Goal: Task Accomplishment & Management: Manage account settings

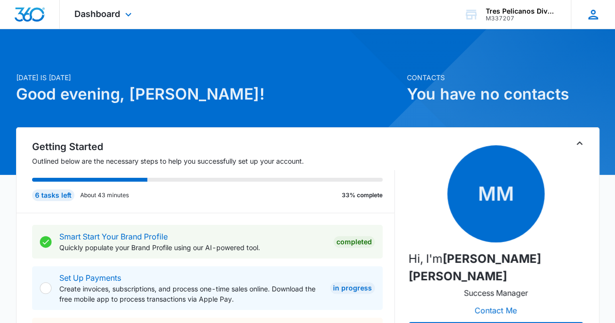
click at [589, 14] on icon at bounding box center [593, 14] width 15 height 15
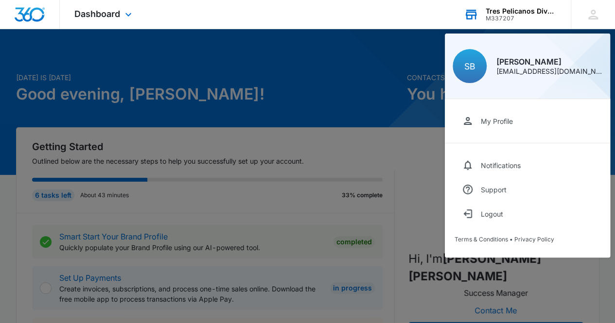
click at [519, 11] on div "Tres Pelicanos Dive Center" at bounding box center [521, 11] width 71 height 8
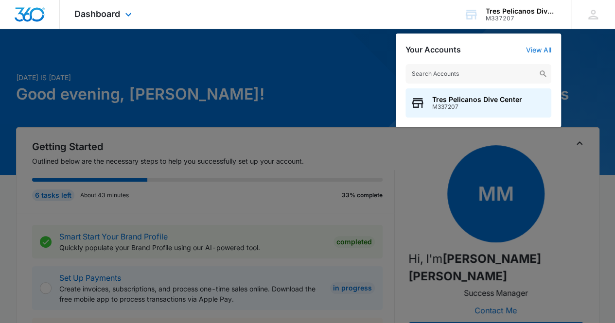
click at [234, 21] on div "Dashboard Apps Reputation Forms CRM Email Social POS Content Ads Intelligence F…" at bounding box center [307, 14] width 615 height 29
click at [226, 59] on div at bounding box center [307, 161] width 615 height 323
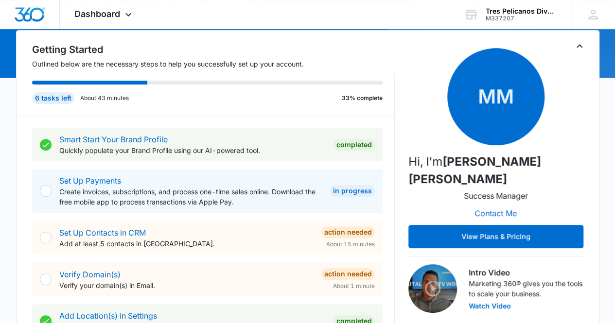
scroll to position [129, 0]
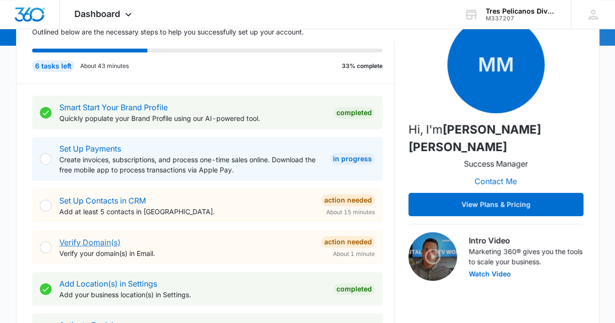
click at [85, 243] on link "Verify Domain(s)" at bounding box center [89, 243] width 61 height 10
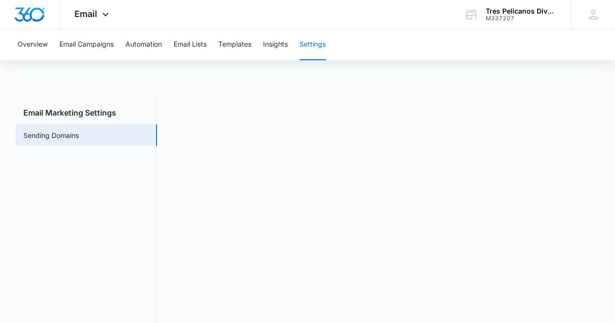
scroll to position [21, 0]
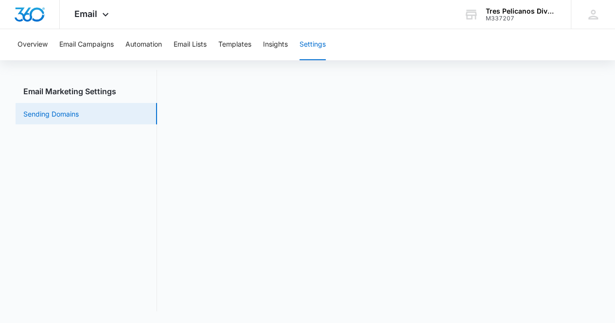
click at [68, 111] on link "Sending Domains" at bounding box center [50, 114] width 55 height 10
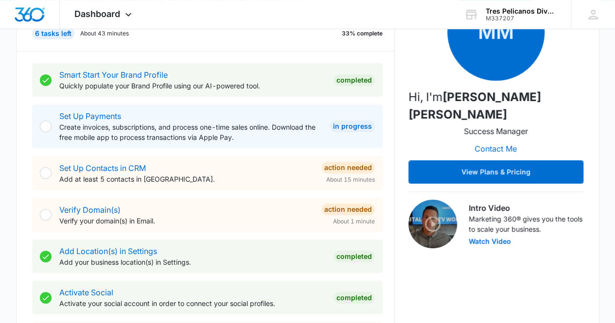
scroll to position [195, 0]
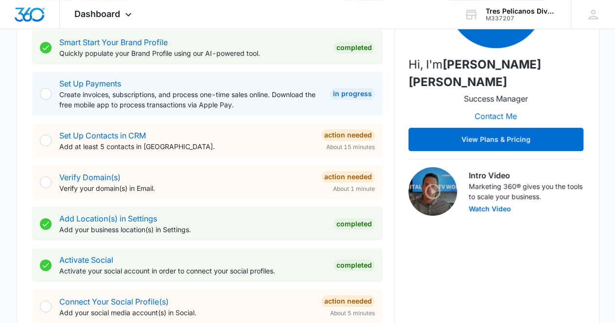
click at [47, 179] on div at bounding box center [46, 183] width 12 height 12
click at [85, 176] on link "Verify Domain(s)" at bounding box center [89, 178] width 61 height 10
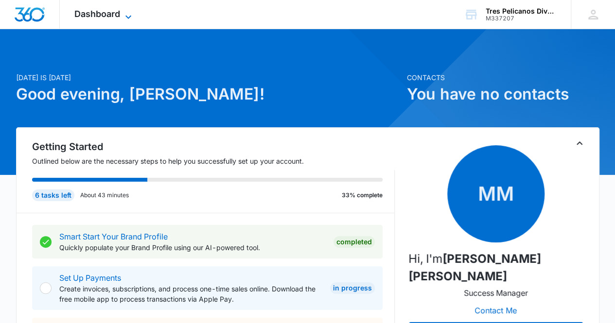
click at [116, 14] on span "Dashboard" at bounding box center [97, 14] width 46 height 10
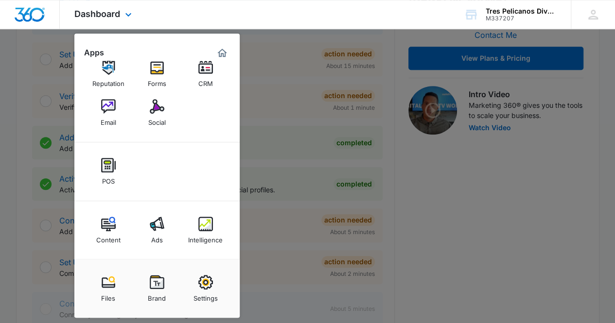
scroll to position [292, 0]
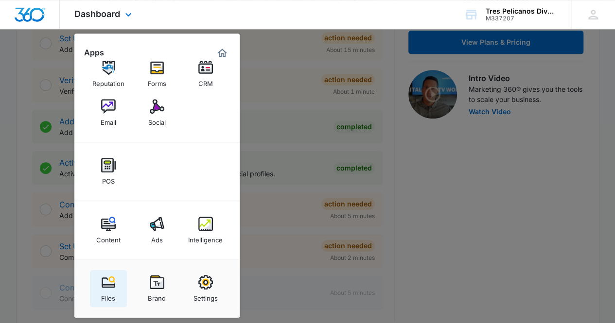
click at [109, 285] on img at bounding box center [108, 282] width 15 height 15
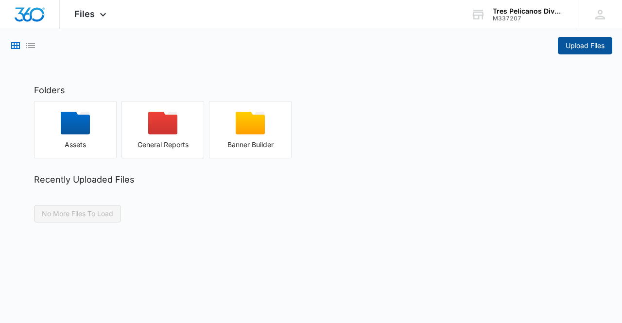
click at [572, 46] on span "Upload Files" at bounding box center [585, 45] width 39 height 11
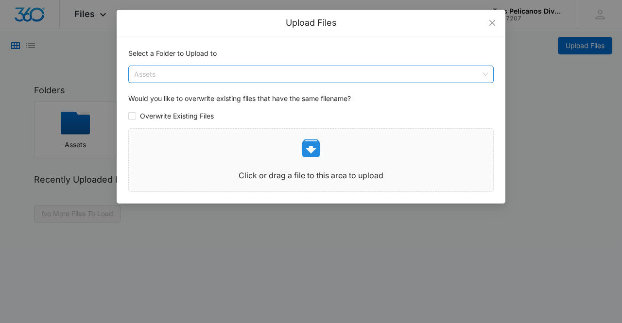
click at [155, 73] on span "Assets" at bounding box center [311, 74] width 354 height 17
click at [148, 68] on span "Assets" at bounding box center [311, 74] width 354 height 17
click at [310, 148] on icon at bounding box center [311, 148] width 23 height 23
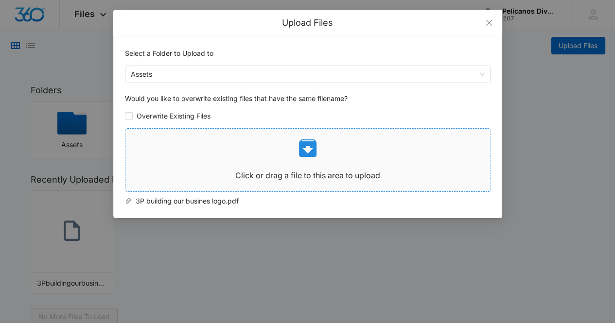
click at [306, 150] on icon at bounding box center [307, 148] width 23 height 23
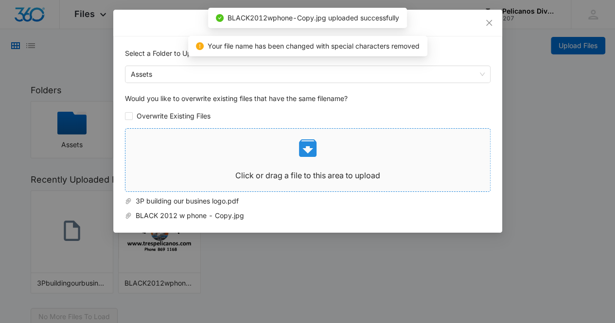
click at [306, 148] on icon at bounding box center [307, 148] width 23 height 23
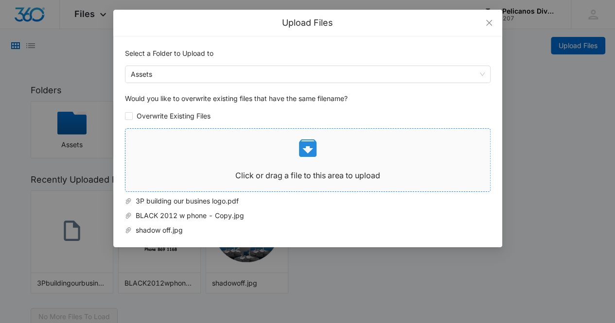
click at [310, 147] on icon at bounding box center [308, 149] width 18 height 18
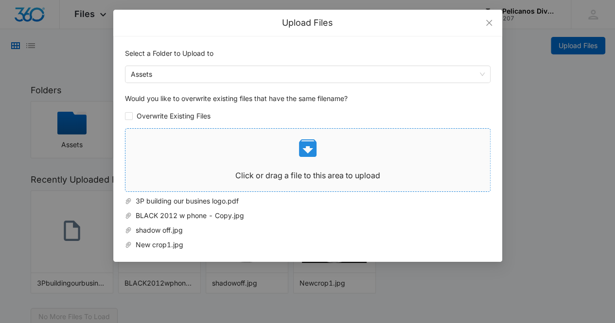
click at [305, 148] on icon at bounding box center [307, 148] width 23 height 23
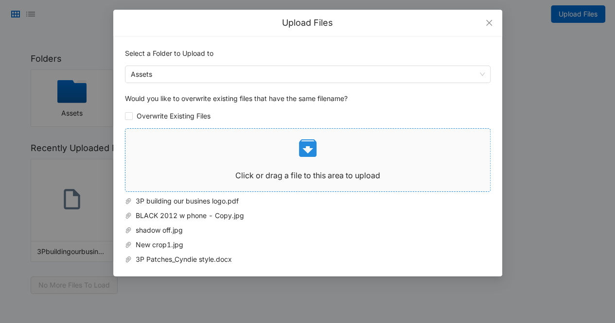
scroll to position [38, 0]
click at [127, 113] on input "Overwrite Existing Files" at bounding box center [129, 116] width 8 height 8
checkbox input "true"
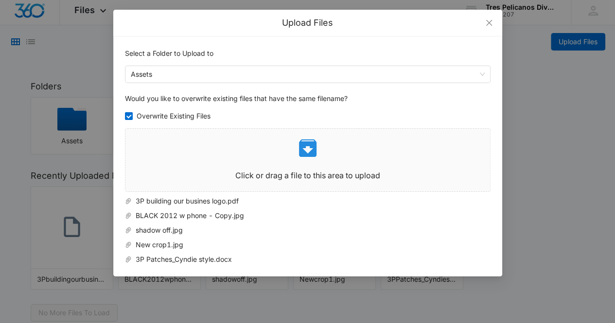
scroll to position [0, 0]
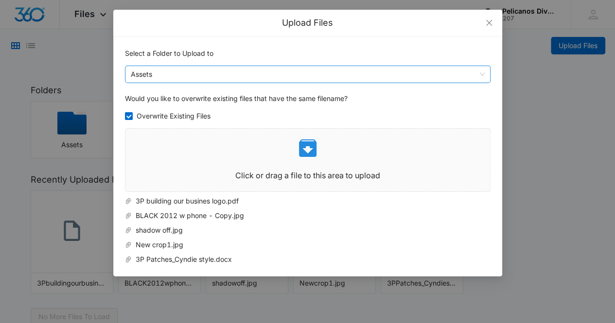
click at [163, 70] on span "Assets" at bounding box center [308, 74] width 354 height 17
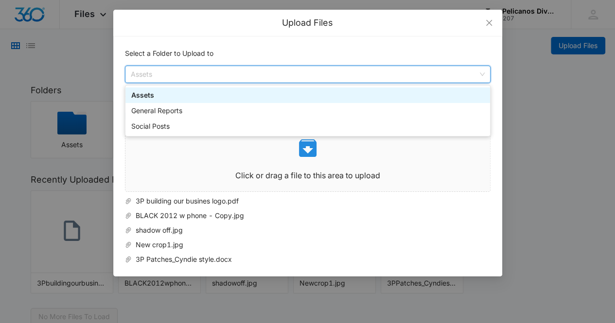
click at [145, 94] on div "Assets" at bounding box center [307, 95] width 353 height 11
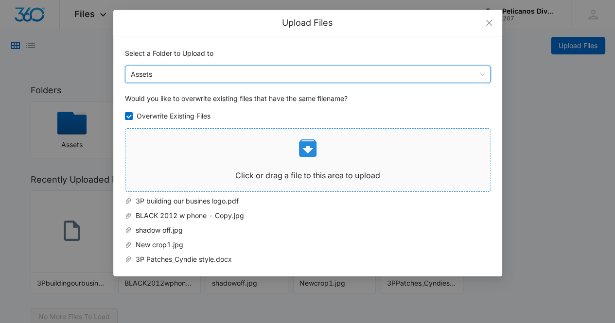
click at [286, 171] on p "Click or drag a file to this area to upload" at bounding box center [307, 176] width 365 height 12
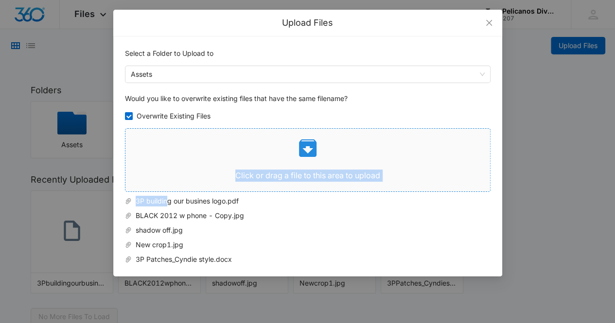
drag, startPoint x: 166, startPoint y: 203, endPoint x: 196, endPoint y: 160, distance: 52.1
click at [196, 160] on span "Click or drag a file to this area to upload 3P building our busines logo.pdf BL…" at bounding box center [308, 196] width 366 height 137
drag, startPoint x: 245, startPoint y: 197, endPoint x: 146, endPoint y: 169, distance: 103.3
click at [146, 169] on span "Click or drag a file to this area to upload 3P building our busines logo.pdf BL…" at bounding box center [308, 196] width 366 height 137
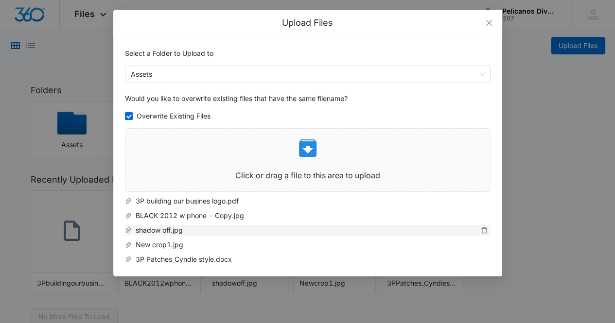
click at [308, 232] on span "shadow off.jpg" at bounding box center [305, 230] width 346 height 11
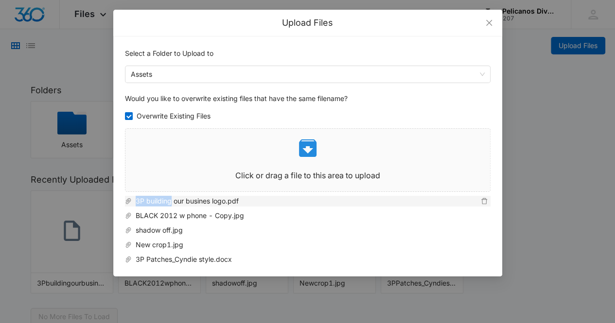
drag, startPoint x: 171, startPoint y: 203, endPoint x: 133, endPoint y: 205, distance: 38.0
click at [133, 205] on span "3P building our busines logo.pdf" at bounding box center [305, 201] width 346 height 11
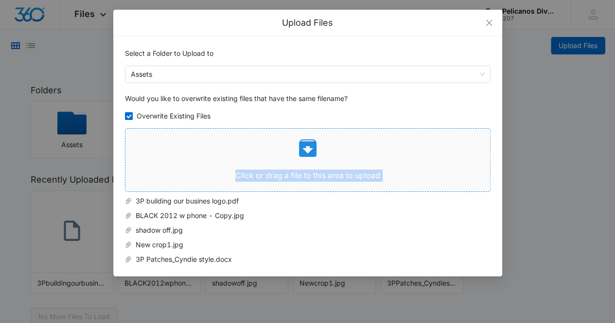
drag, startPoint x: 127, startPoint y: 199, endPoint x: 195, endPoint y: 163, distance: 76.2
click at [195, 163] on span "Click or drag a file to this area to upload 3P building our busines logo.pdf BL…" at bounding box center [308, 196] width 366 height 137
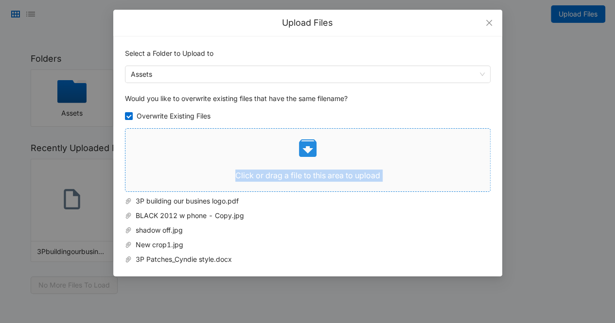
scroll to position [38, 0]
click at [258, 175] on p "Click or drag a file to this area to upload" at bounding box center [307, 176] width 365 height 12
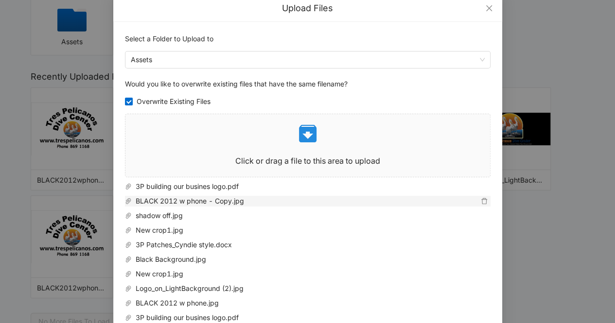
scroll to position [5, 0]
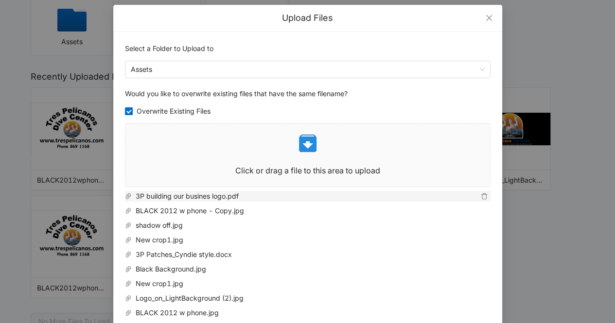
drag, startPoint x: 298, startPoint y: 136, endPoint x: 216, endPoint y: 193, distance: 99.3
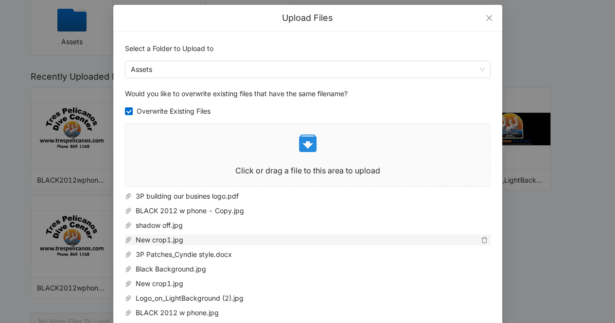
drag, startPoint x: 216, startPoint y: 193, endPoint x: 435, endPoint y: 241, distance: 224.1
click at [435, 241] on span "New crop1.jpg" at bounding box center [305, 240] width 346 height 11
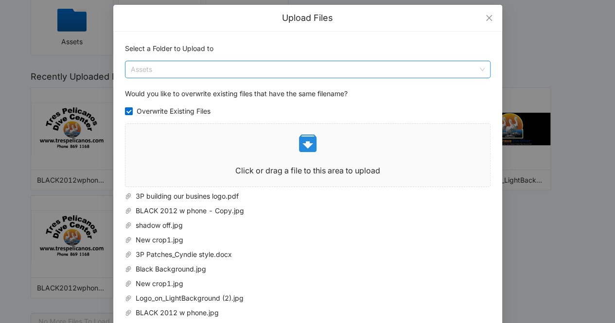
click at [143, 68] on span "Assets" at bounding box center [308, 69] width 354 height 17
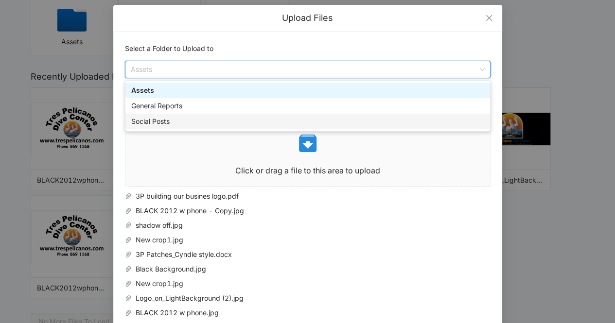
click at [140, 122] on div "Social Posts" at bounding box center [307, 121] width 353 height 11
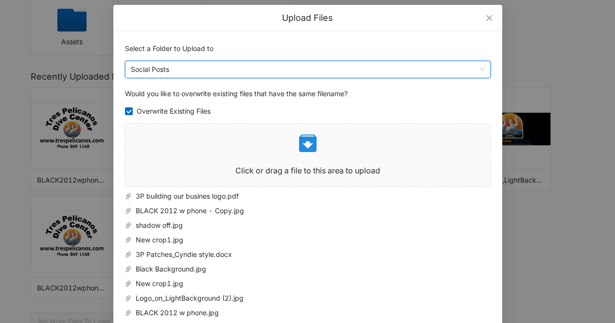
scroll to position [37, 0]
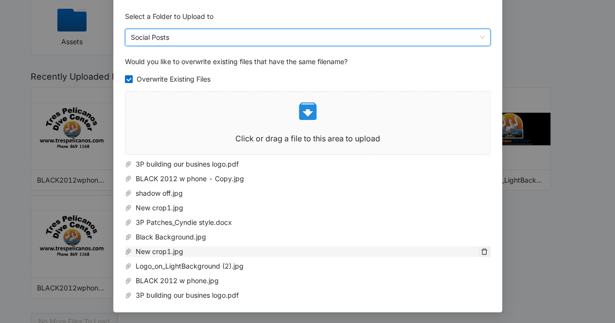
click at [481, 249] on icon "delete" at bounding box center [484, 252] width 6 height 6
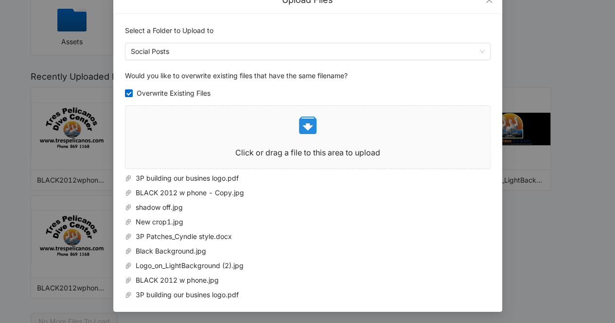
scroll to position [22, 0]
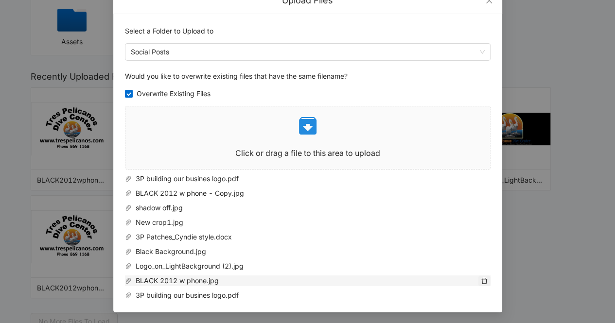
click at [481, 279] on icon "delete" at bounding box center [484, 281] width 6 height 6
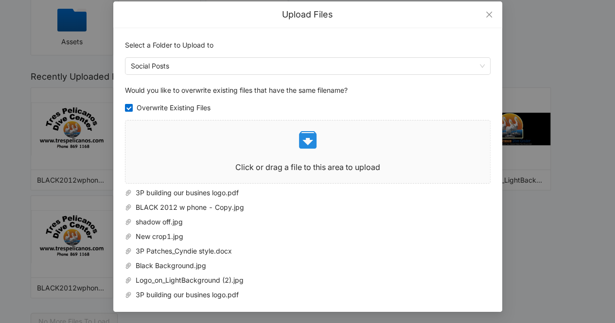
scroll to position [8, 0]
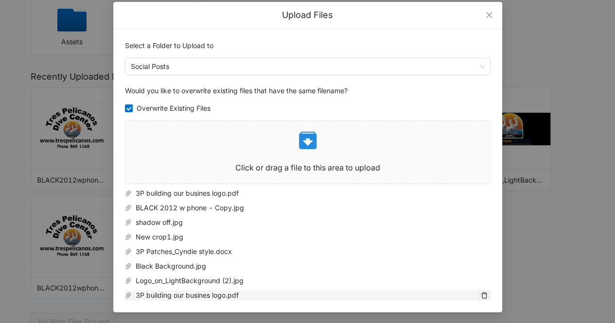
click at [481, 293] on icon "delete" at bounding box center [484, 295] width 7 height 7
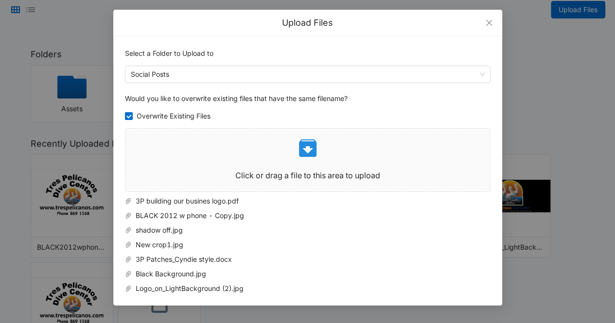
scroll to position [6, 0]
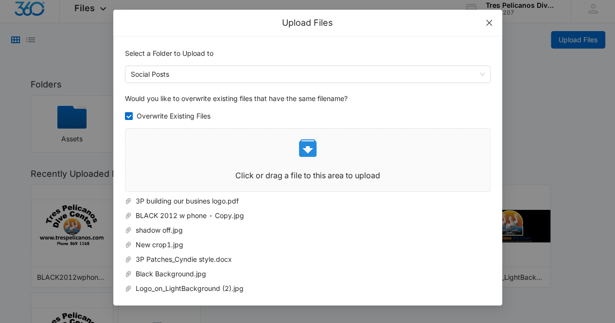
click at [489, 22] on icon "close" at bounding box center [489, 23] width 6 height 6
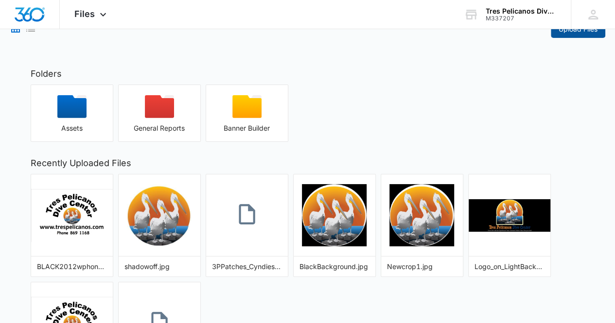
scroll to position [0, 0]
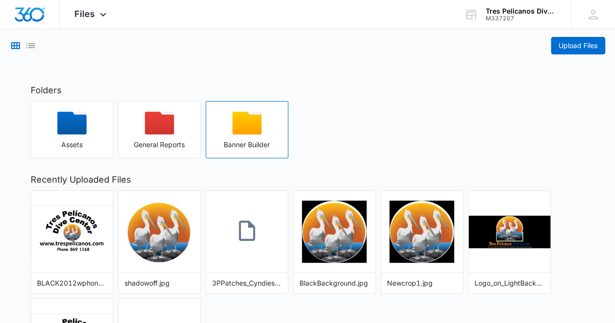
click at [249, 127] on icon "button" at bounding box center [246, 123] width 29 height 23
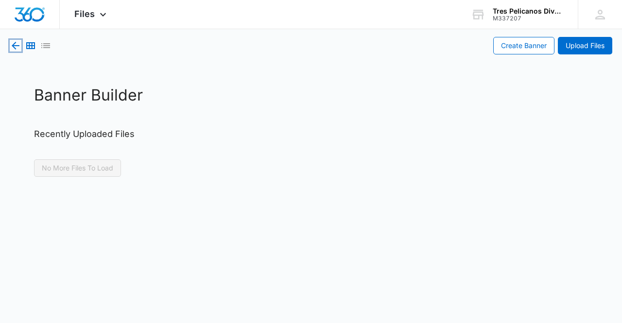
click at [17, 45] on icon "button" at bounding box center [16, 46] width 8 height 8
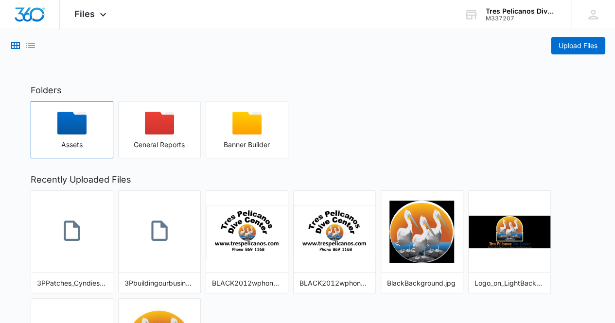
click at [84, 126] on icon "button" at bounding box center [71, 123] width 29 height 23
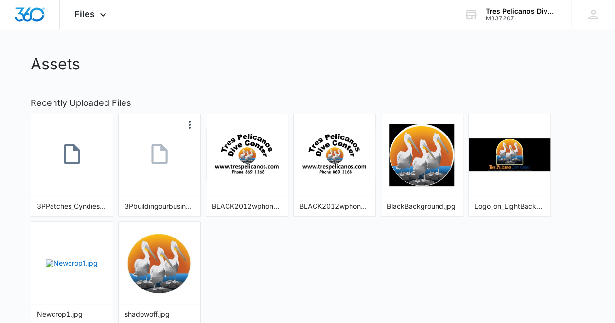
scroll to position [63, 0]
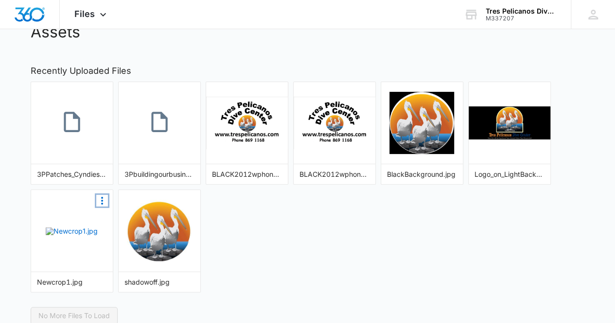
click at [102, 198] on icon "More Options" at bounding box center [102, 201] width 12 height 12
click at [77, 226] on button "Delete" at bounding box center [82, 229] width 51 height 13
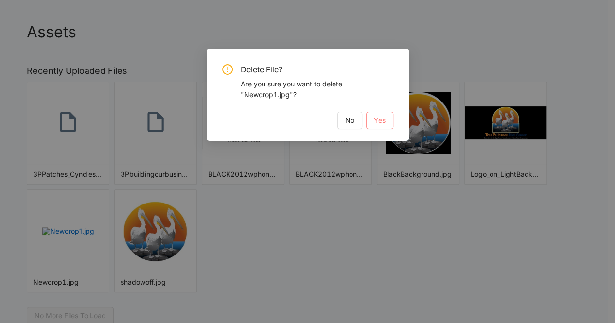
click at [381, 121] on span "Yes" at bounding box center [380, 120] width 12 height 11
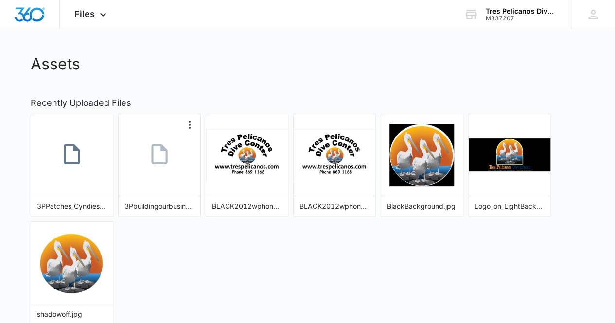
scroll to position [0, 0]
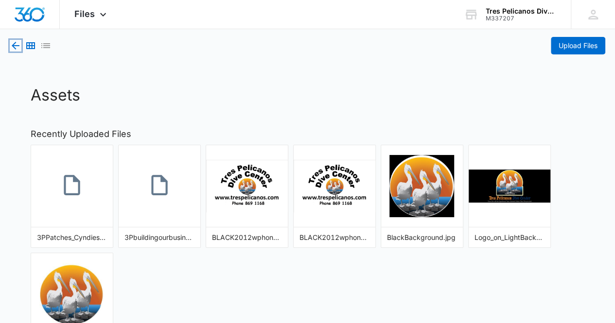
click at [18, 42] on icon "button" at bounding box center [16, 46] width 12 height 12
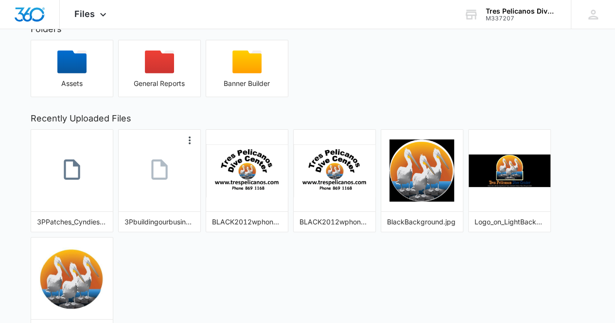
scroll to position [44, 0]
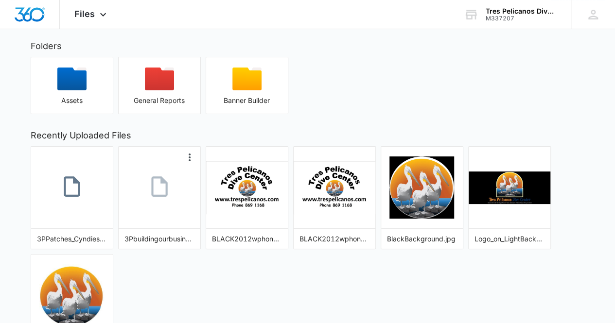
click at [164, 195] on icon at bounding box center [159, 187] width 16 height 20
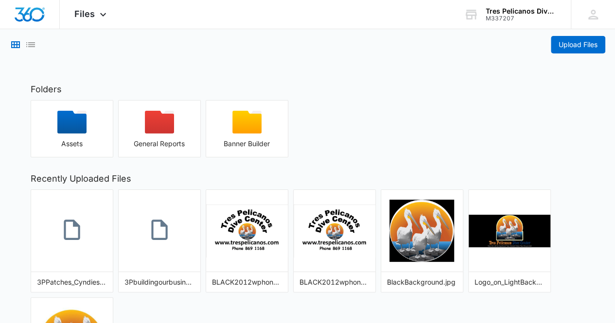
scroll to position [0, 0]
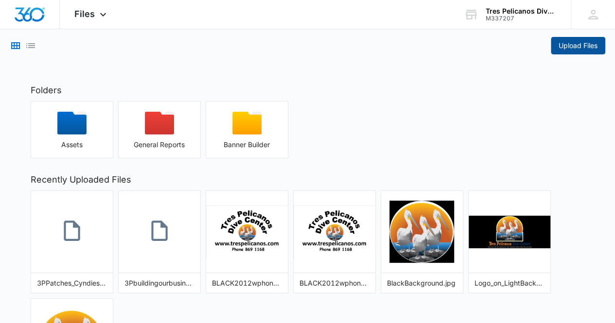
click at [576, 46] on span "Upload Files" at bounding box center [578, 45] width 39 height 11
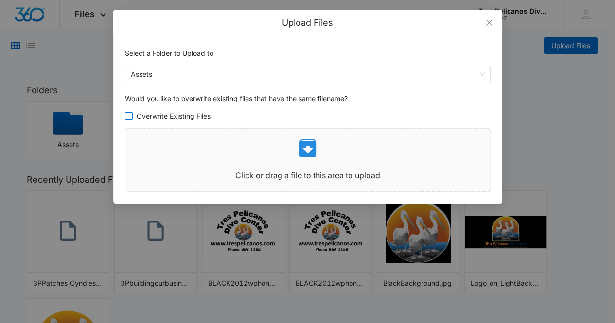
click at [131, 115] on input "Overwrite Existing Files" at bounding box center [129, 116] width 8 height 8
checkbox input "true"
click at [56, 165] on div "Upload Files Select a Folder to Upload to Assets Would you like to overwrite ex…" at bounding box center [307, 161] width 615 height 323
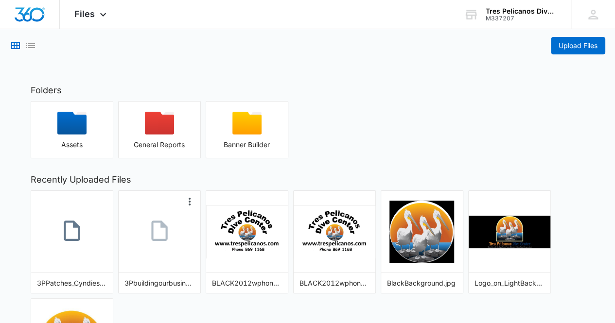
click at [148, 242] on icon at bounding box center [159, 231] width 24 height 24
click at [564, 46] on span "Upload Files" at bounding box center [578, 45] width 39 height 11
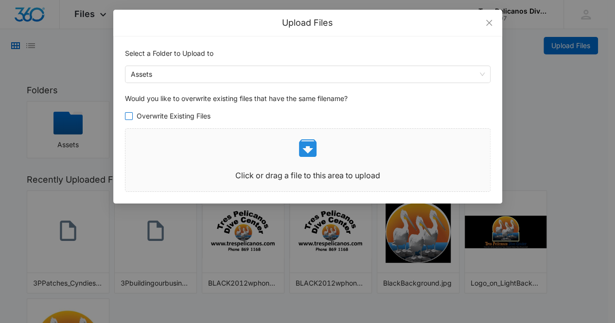
click at [133, 117] on span "Overwrite Existing Files" at bounding box center [174, 116] width 82 height 11
click at [133, 117] on input "Overwrite Existing Files" at bounding box center [129, 116] width 8 height 8
checkbox input "true"
drag, startPoint x: 92, startPoint y: 154, endPoint x: 95, endPoint y: 196, distance: 42.4
click at [95, 196] on div "Upload Files Select a Folder to Upload to Assets Would you like to overwrite ex…" at bounding box center [307, 161] width 615 height 323
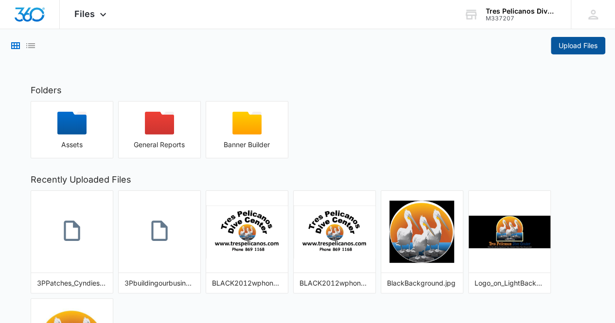
click at [572, 41] on span "Upload Files" at bounding box center [578, 45] width 39 height 11
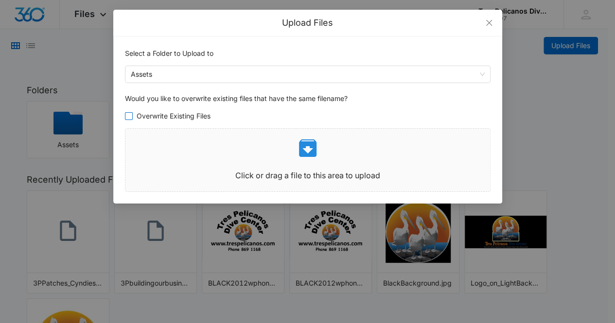
click at [133, 115] on span "Overwrite Existing Files" at bounding box center [174, 116] width 82 height 11
click at [133, 115] on input "Overwrite Existing Files" at bounding box center [129, 116] width 8 height 8
checkbox input "true"
click at [153, 240] on div "Upload Files Select a Folder to Upload to Assets Would you like to overwrite ex…" at bounding box center [307, 161] width 615 height 323
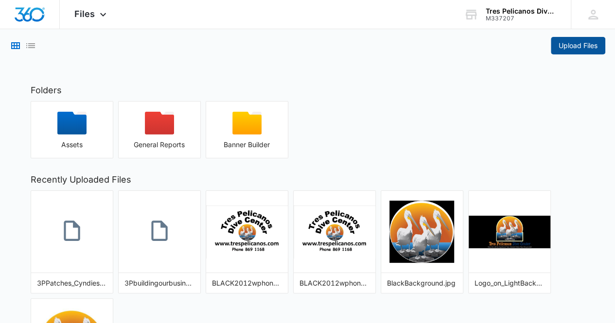
click at [587, 43] on span "Upload Files" at bounding box center [578, 45] width 39 height 11
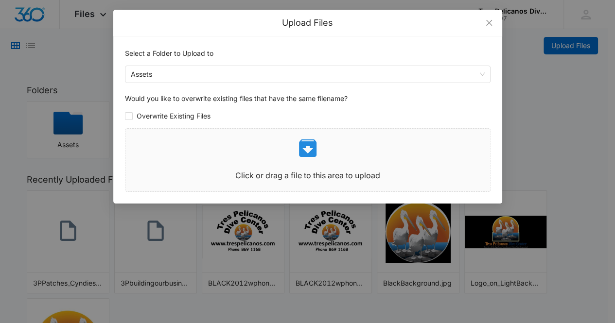
drag, startPoint x: 155, startPoint y: 235, endPoint x: 186, endPoint y: 192, distance: 53.2
click at [186, 192] on div "Upload Files Select a Folder to Upload to Assets Would you like to overwrite ex…" at bounding box center [307, 161] width 615 height 323
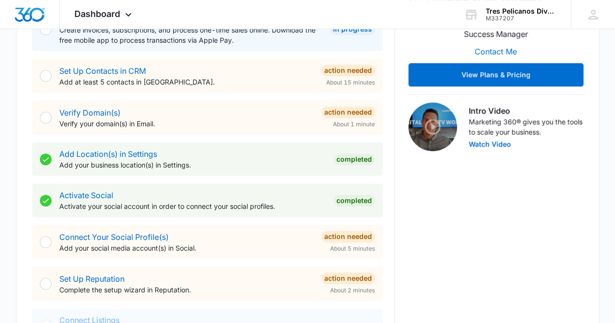
scroll to position [227, 0]
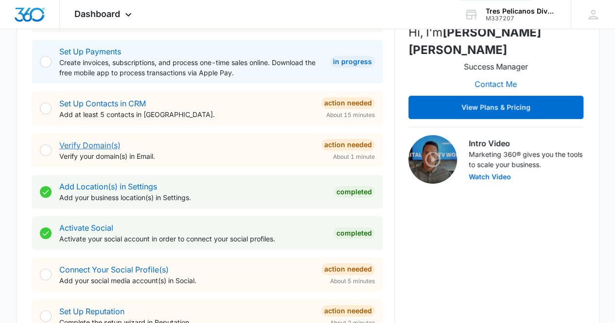
click at [91, 142] on link "Verify Domain(s)" at bounding box center [89, 146] width 61 height 10
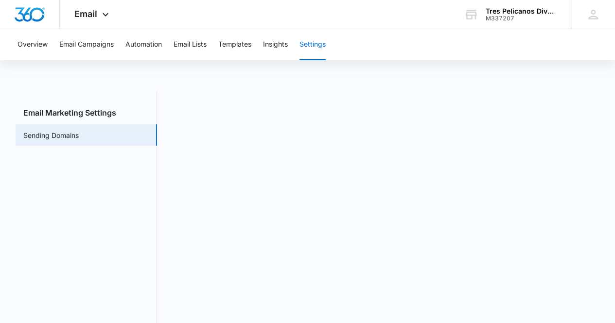
scroll to position [21, 0]
